Goal: Information Seeking & Learning: Learn about a topic

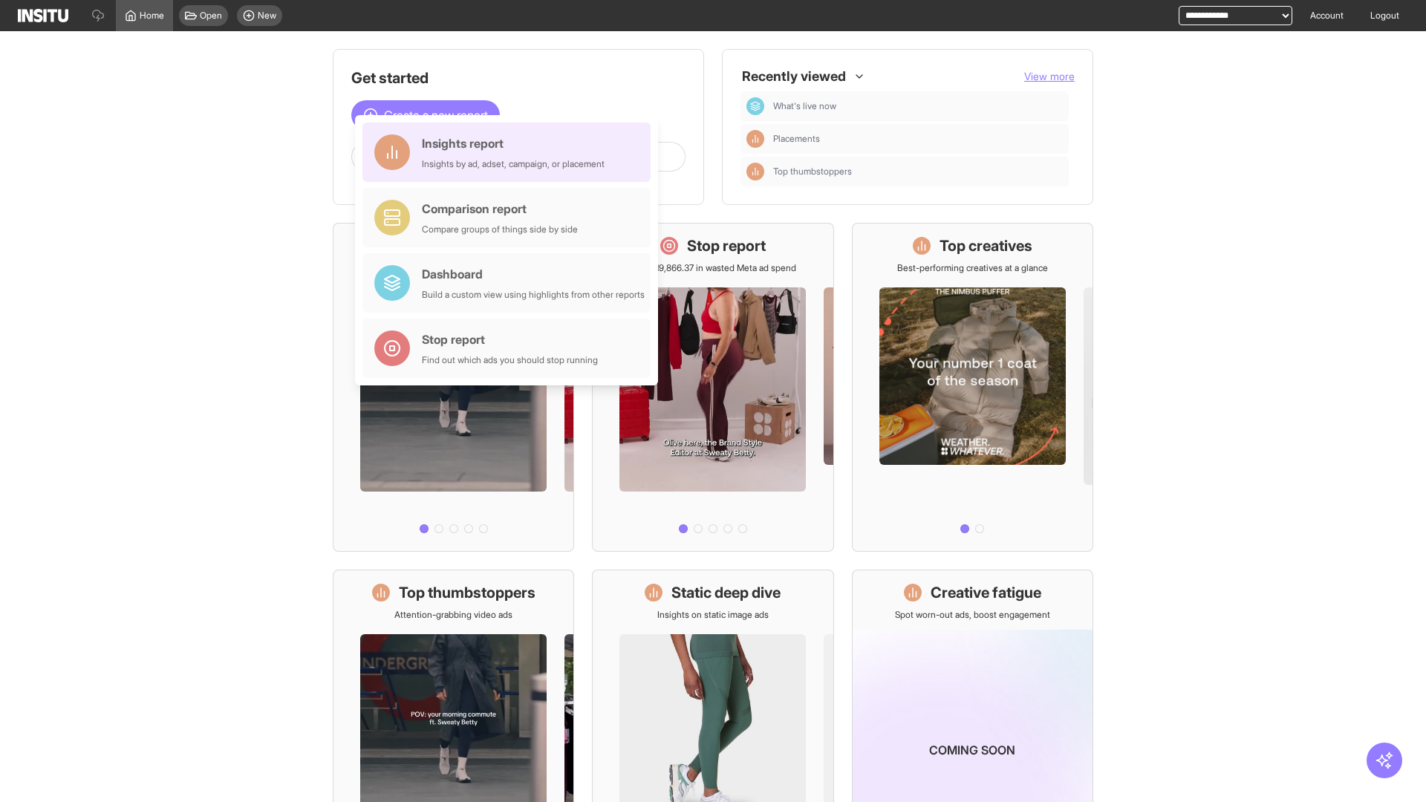
click at [510, 152] on div "Insights report Insights by ad, adset, campaign, or placement" at bounding box center [513, 152] width 183 height 36
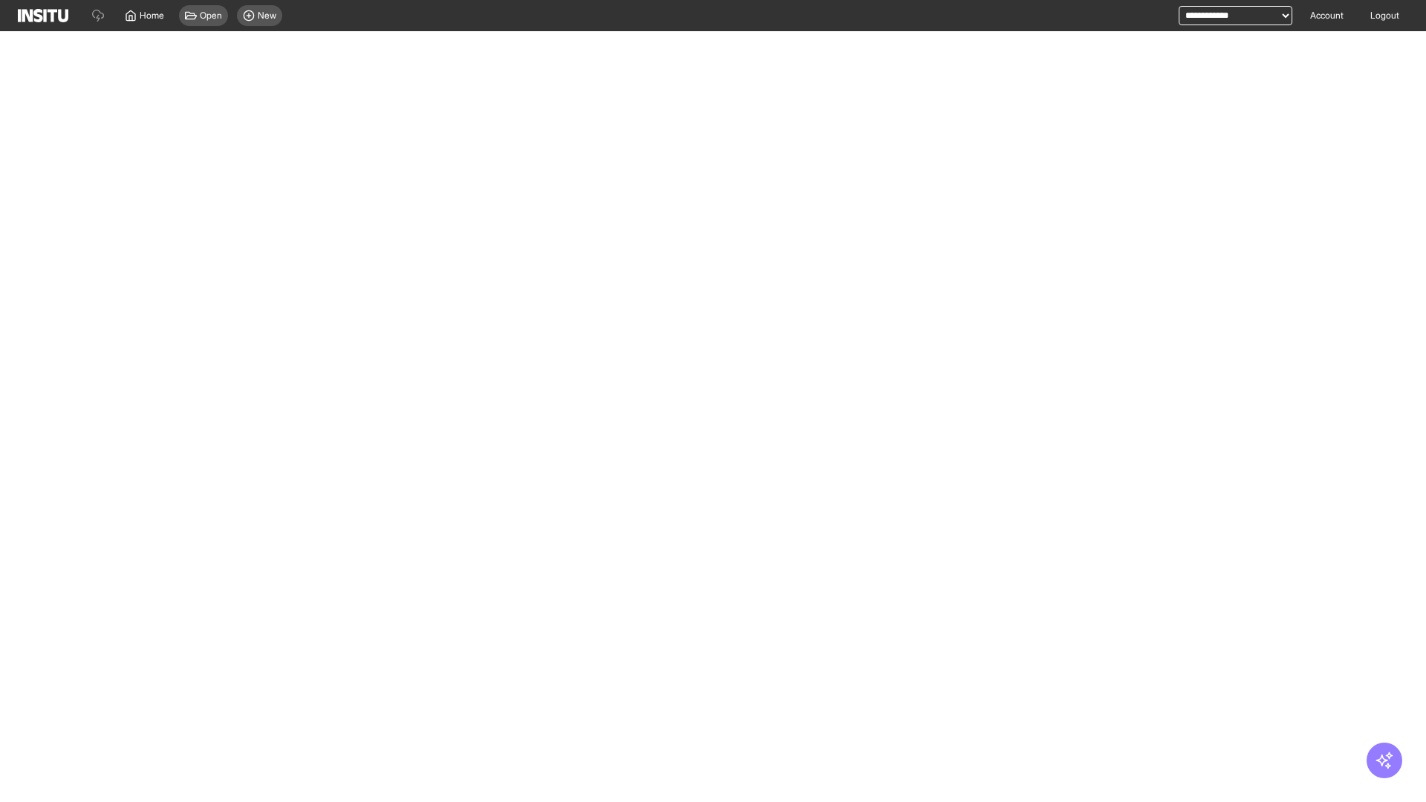
select select "**"
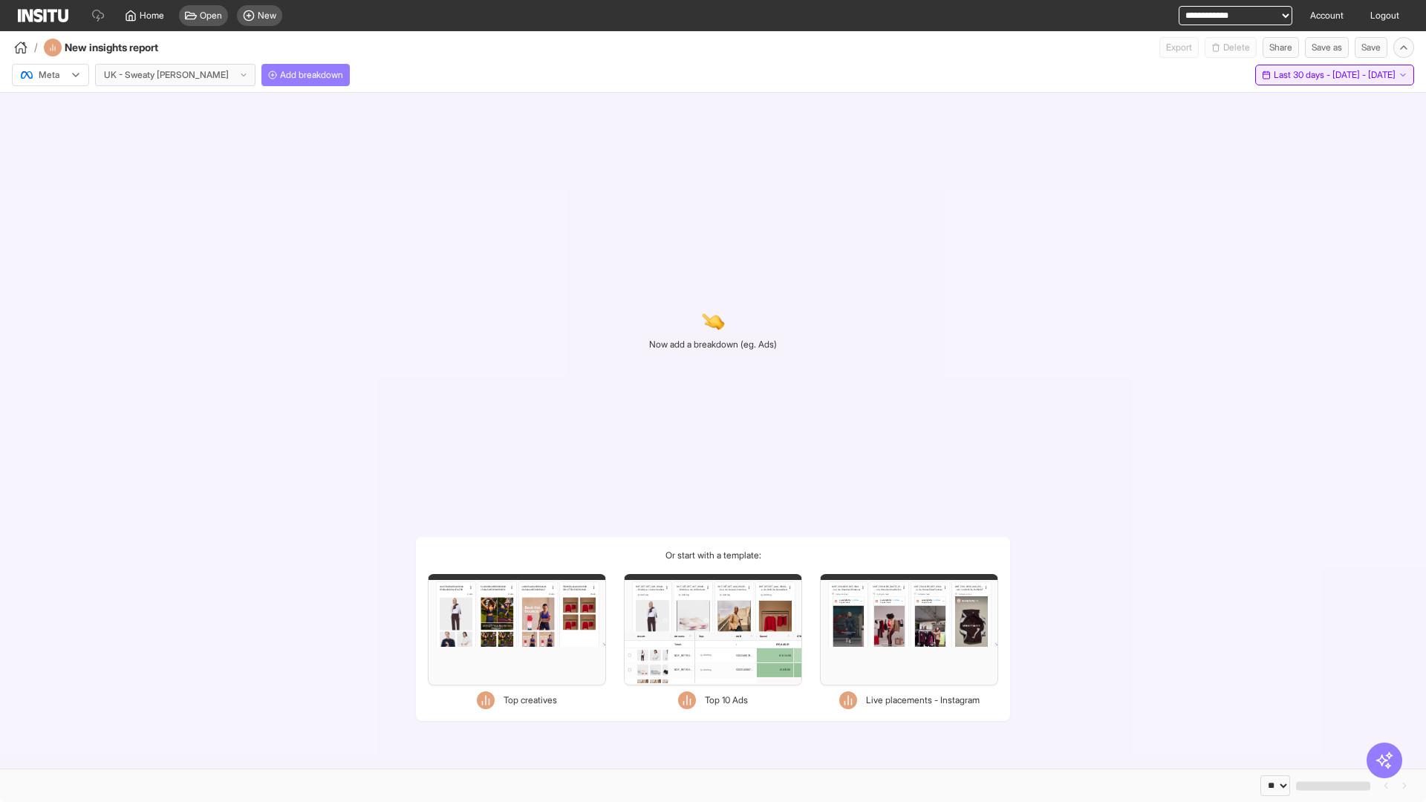
click at [1300, 75] on span "Last 30 days - [DATE] - [DATE]" at bounding box center [1335, 75] width 122 height 12
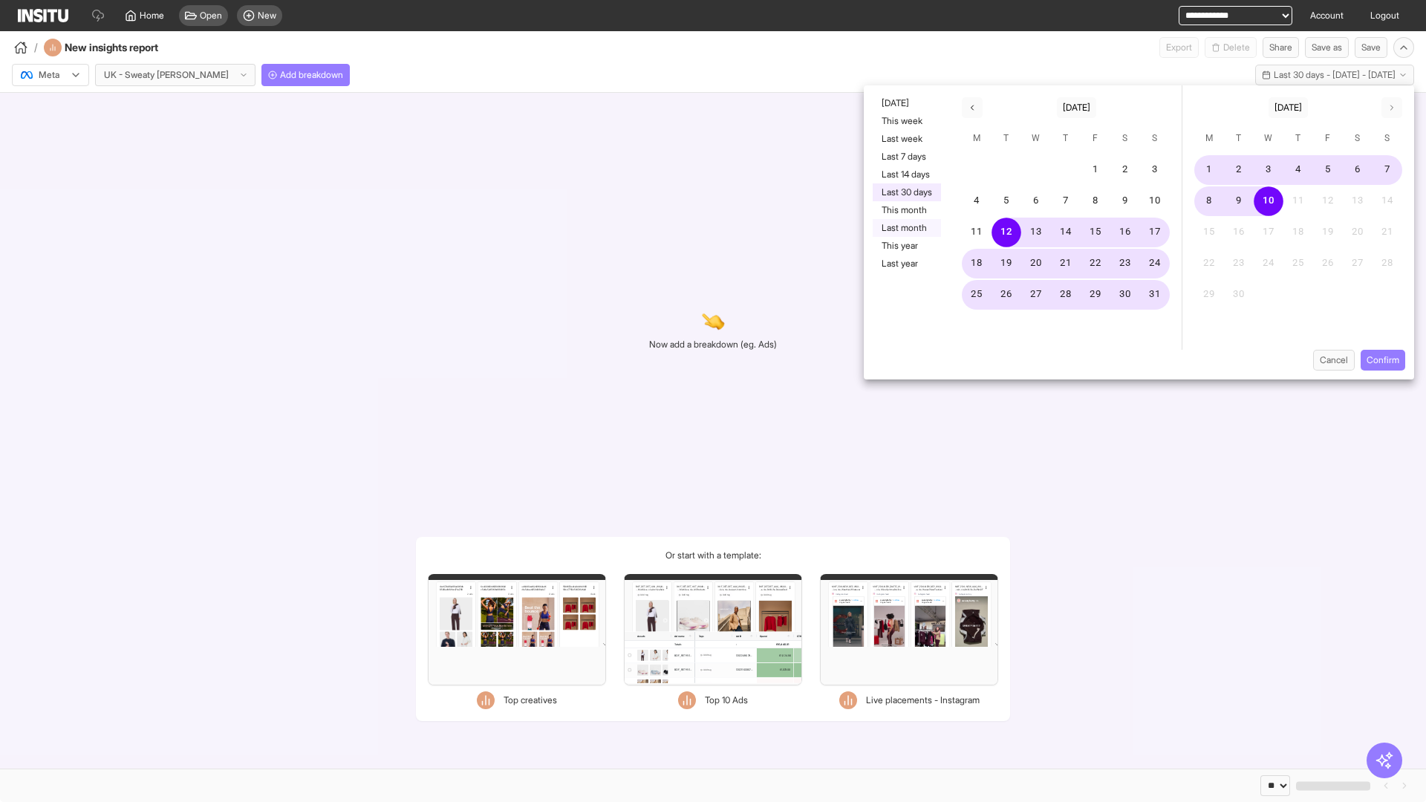
click at [906, 228] on button "Last month" at bounding box center [907, 228] width 68 height 18
